Goal: Feedback & Contribution: Submit feedback/report problem

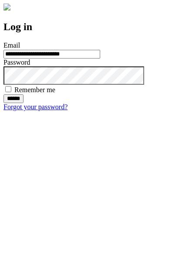
type input "**********"
click at [24, 103] on input "******" at bounding box center [13, 98] width 20 height 9
